Goal: Register for event/course

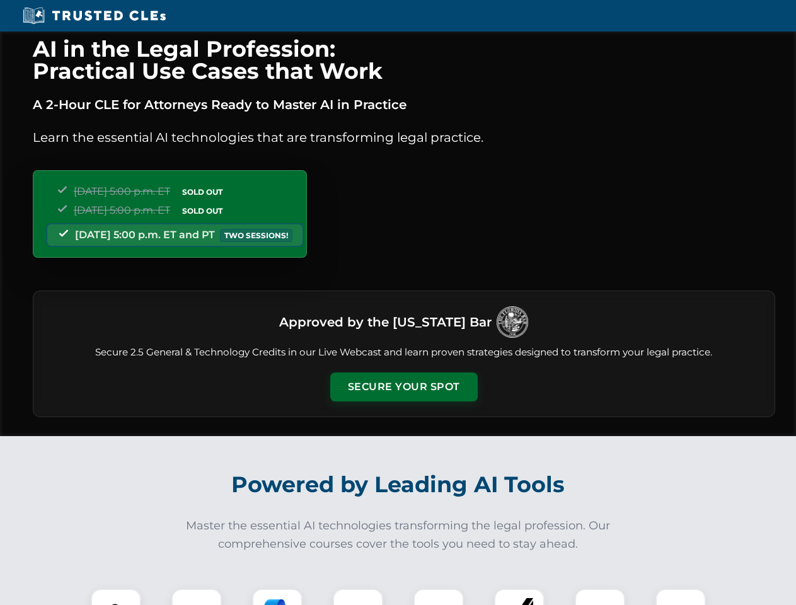
click at [404, 387] on button "Secure Your Spot" at bounding box center [404, 387] width 148 height 29
click at [116, 597] on img at bounding box center [116, 614] width 37 height 37
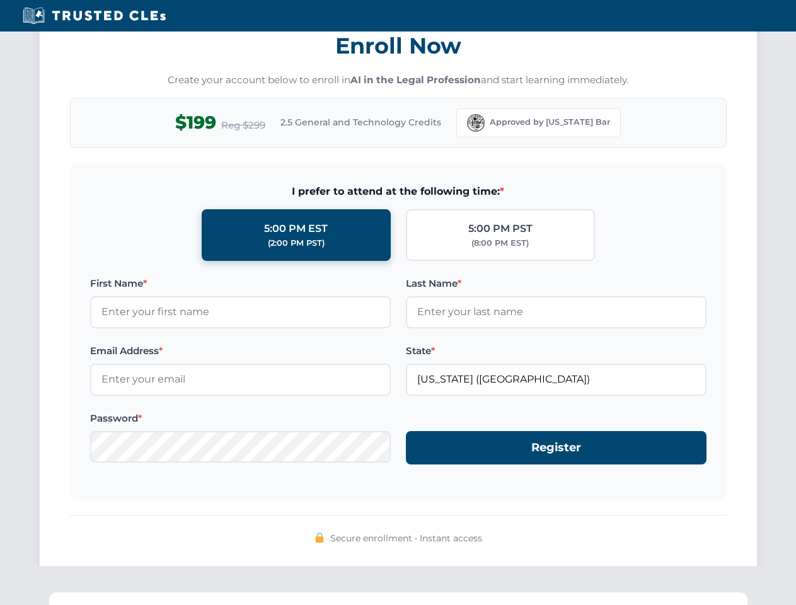
scroll to position [1238, 0]
